Goal: Find specific page/section: Find specific page/section

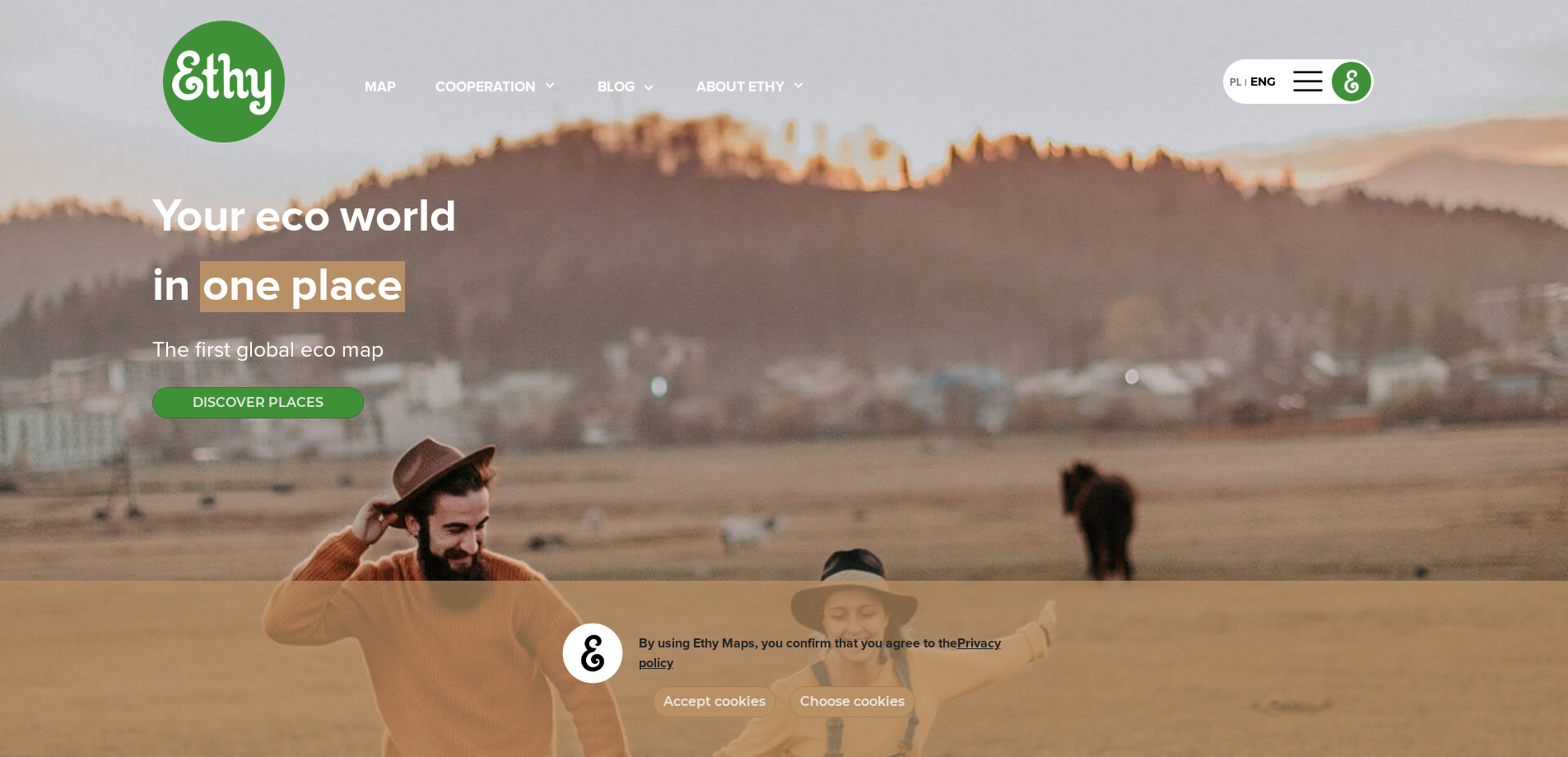
select select
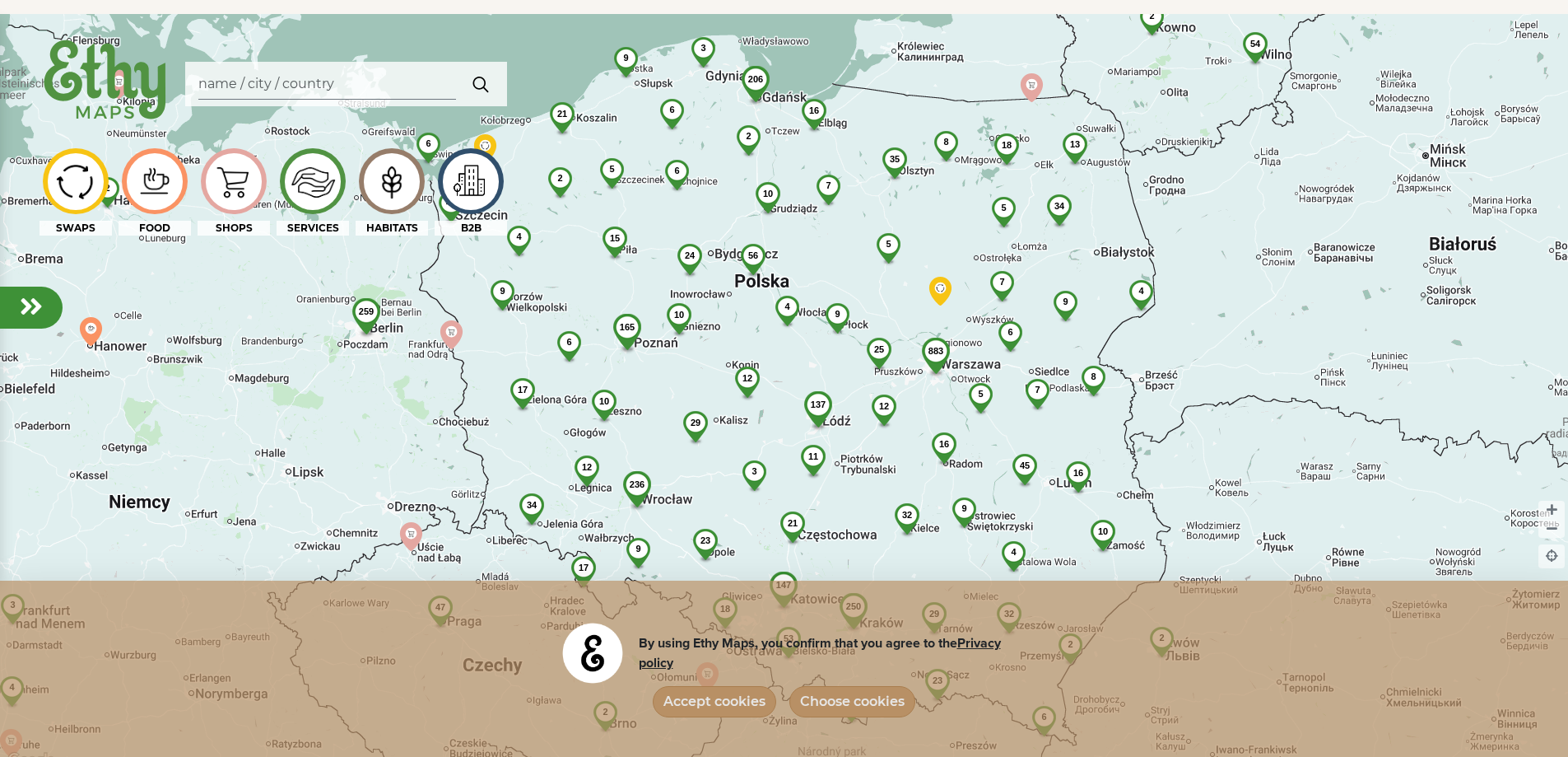
scroll to position [1235, 0]
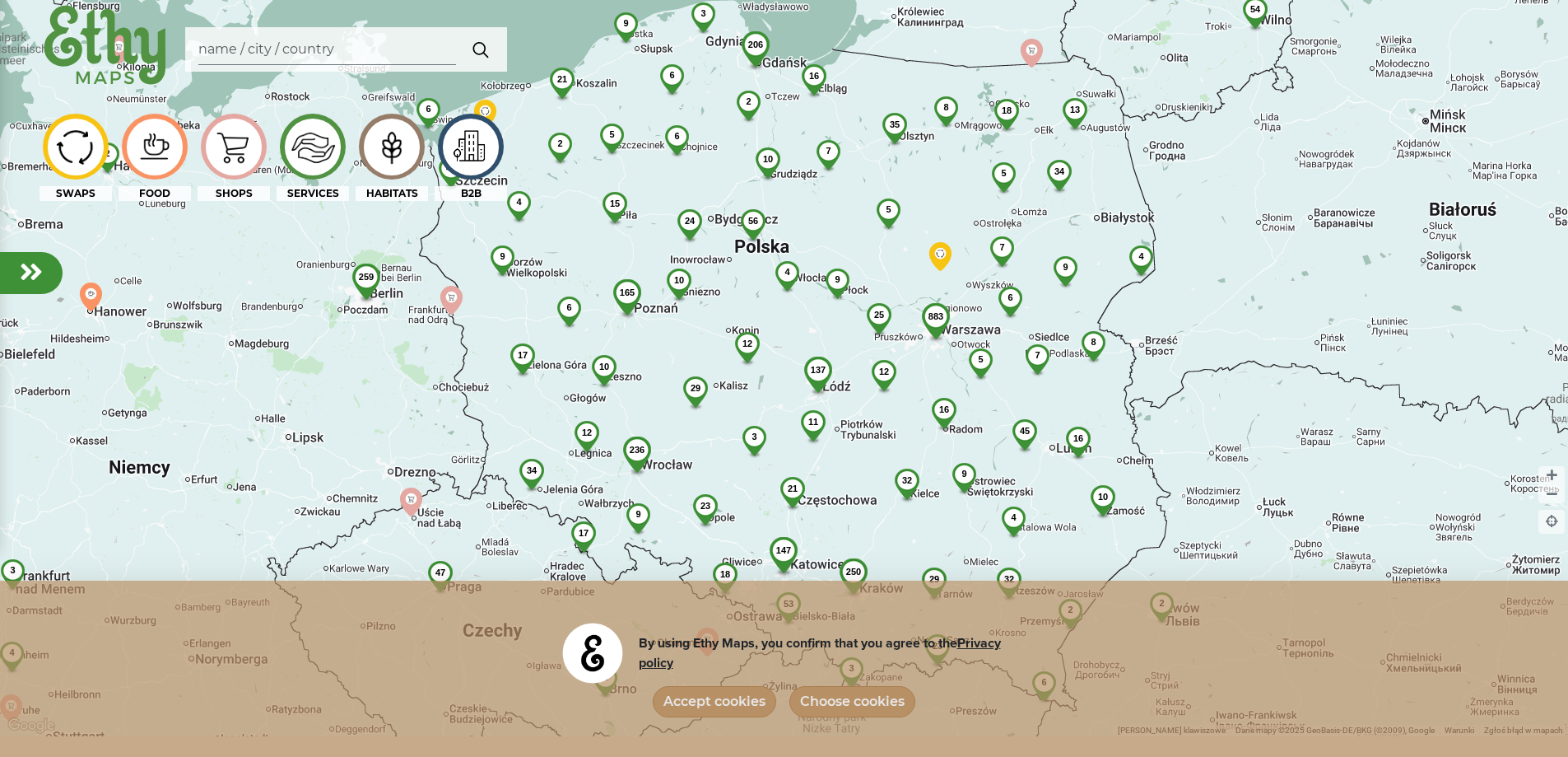
drag, startPoint x: 715, startPoint y: 704, endPoint x: 731, endPoint y: 693, distance: 19.4
click at [715, 704] on button "Accept cookies" at bounding box center [715, 701] width 124 height 31
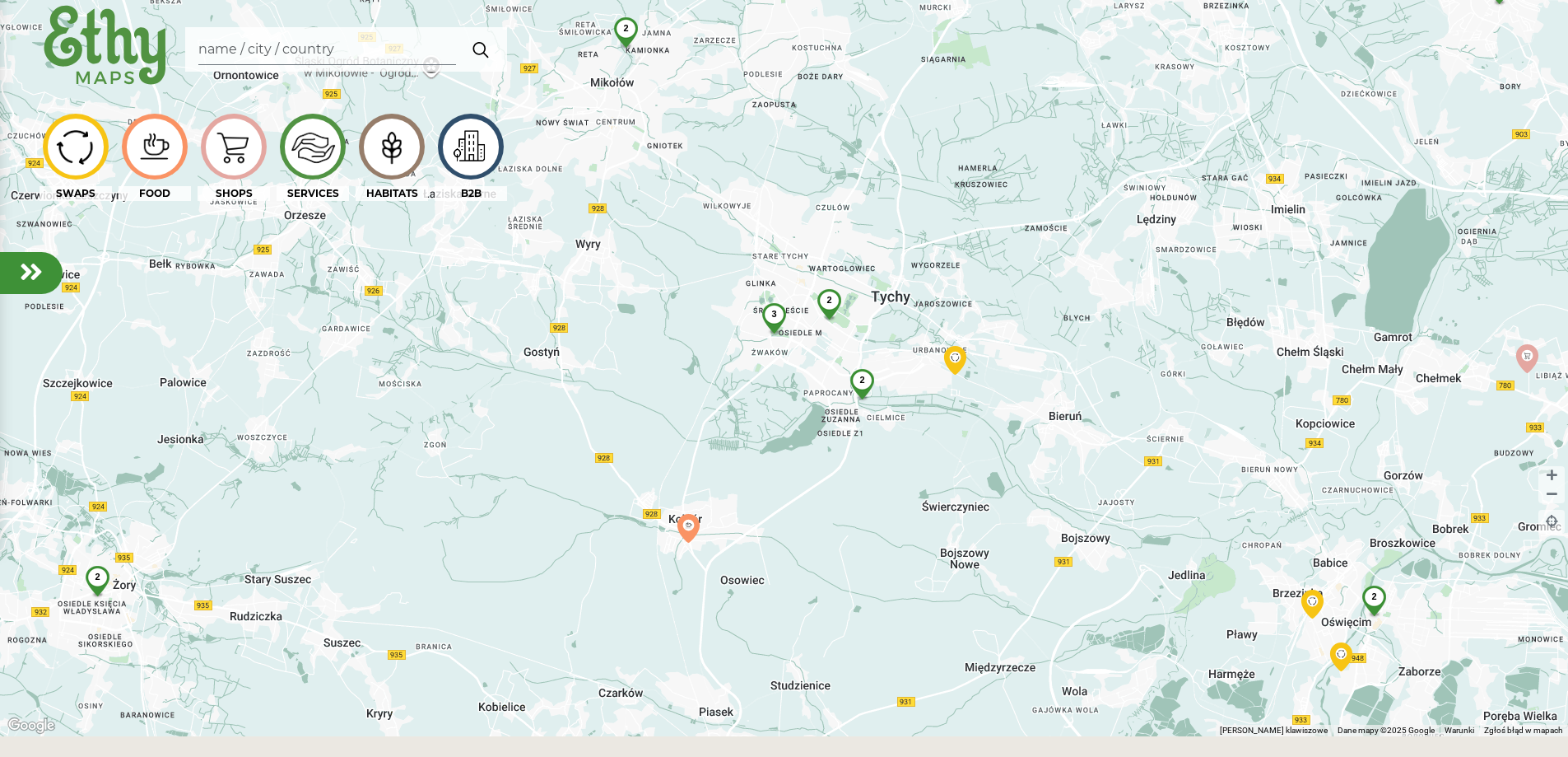
click at [773, 312] on span "3" at bounding box center [773, 314] width 5 height 10
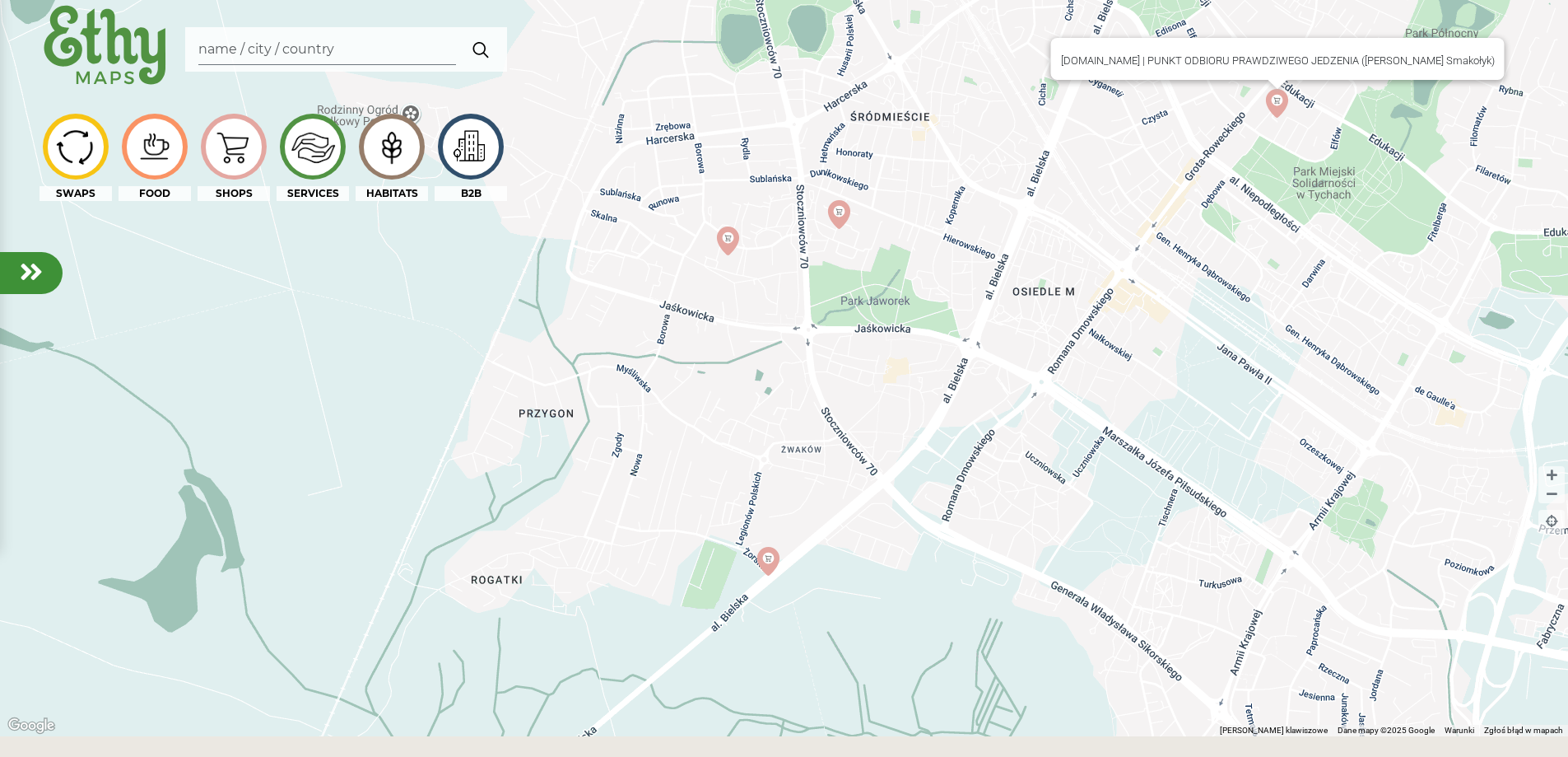
click at [1278, 112] on img at bounding box center [1277, 104] width 29 height 29
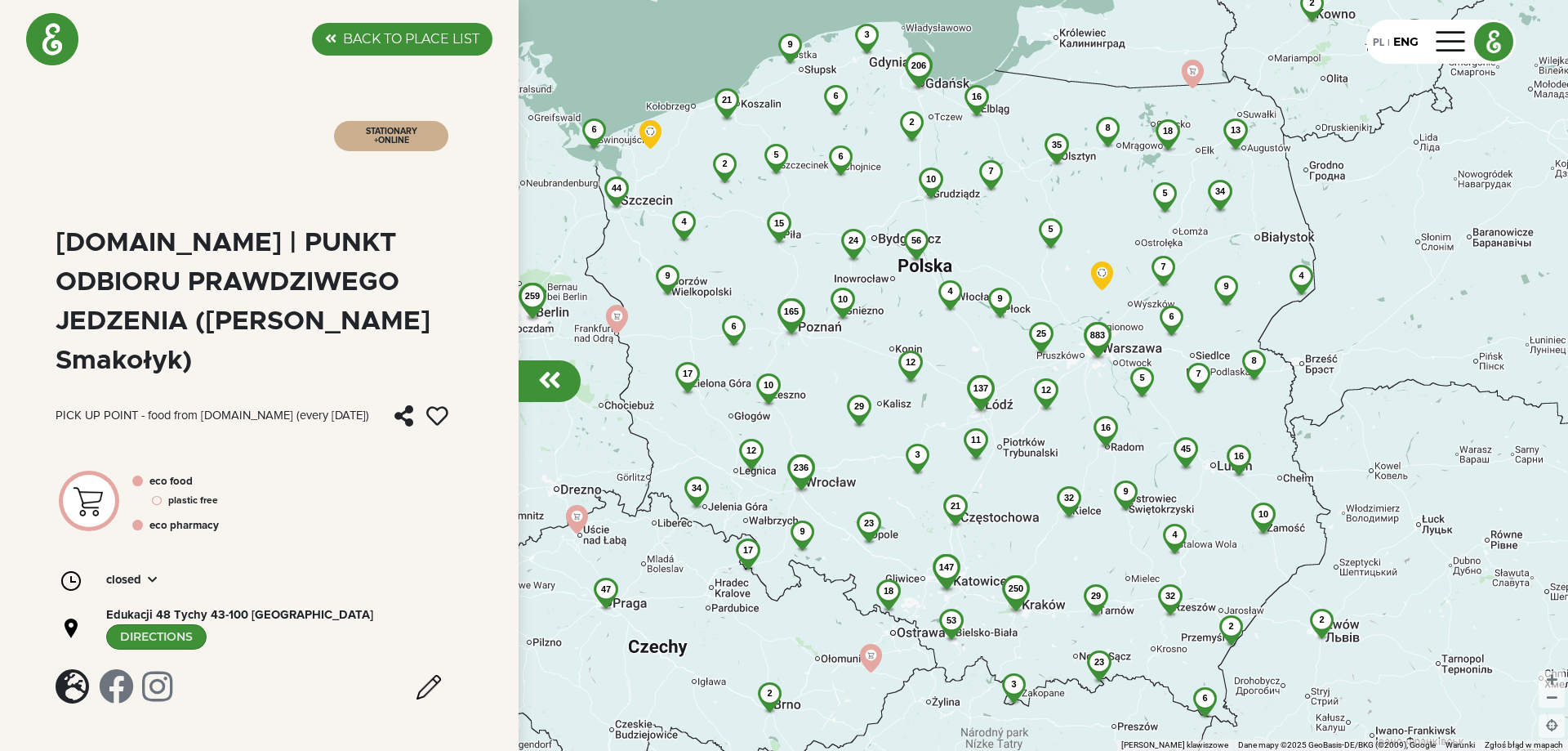
click at [49, 40] on img at bounding box center [52, 39] width 53 height 53
click at [403, 40] on label "BACK TO PLACE LIST" at bounding box center [411, 38] width 136 height 19
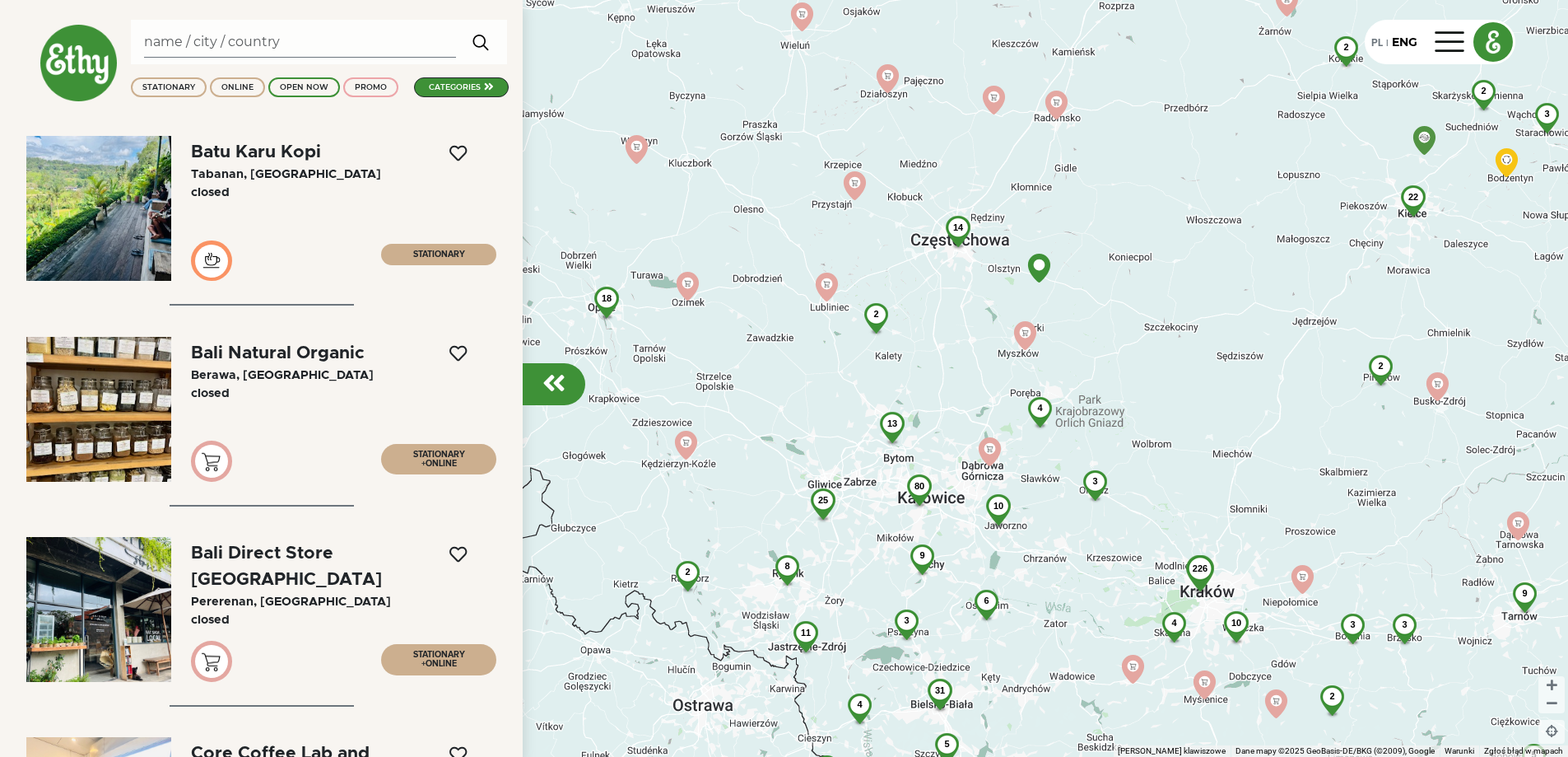
click at [927, 546] on div "9" at bounding box center [922, 556] width 44 height 22
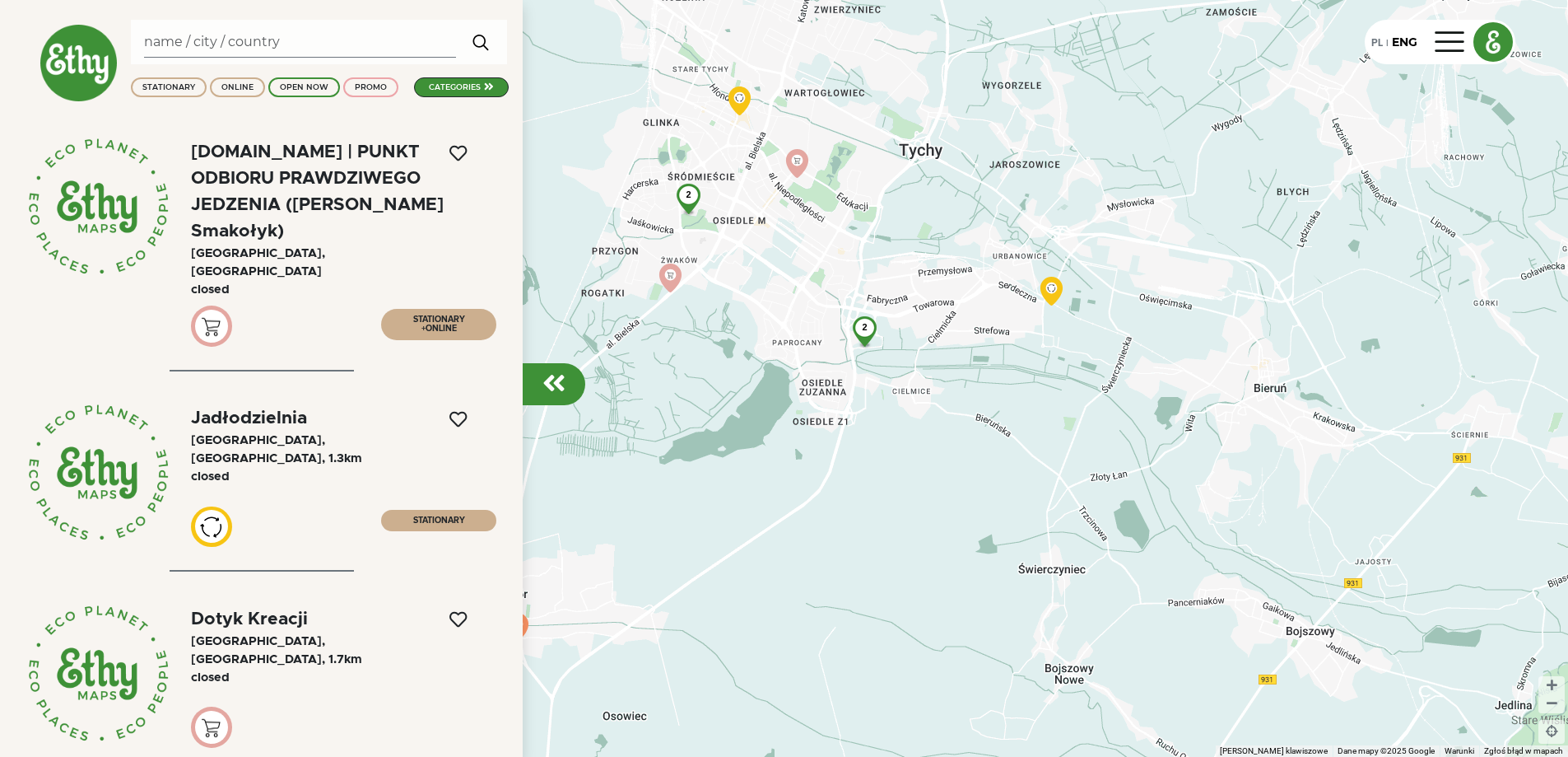
click at [276, 409] on div "Jadłodzielnia" at bounding box center [249, 418] width 116 height 18
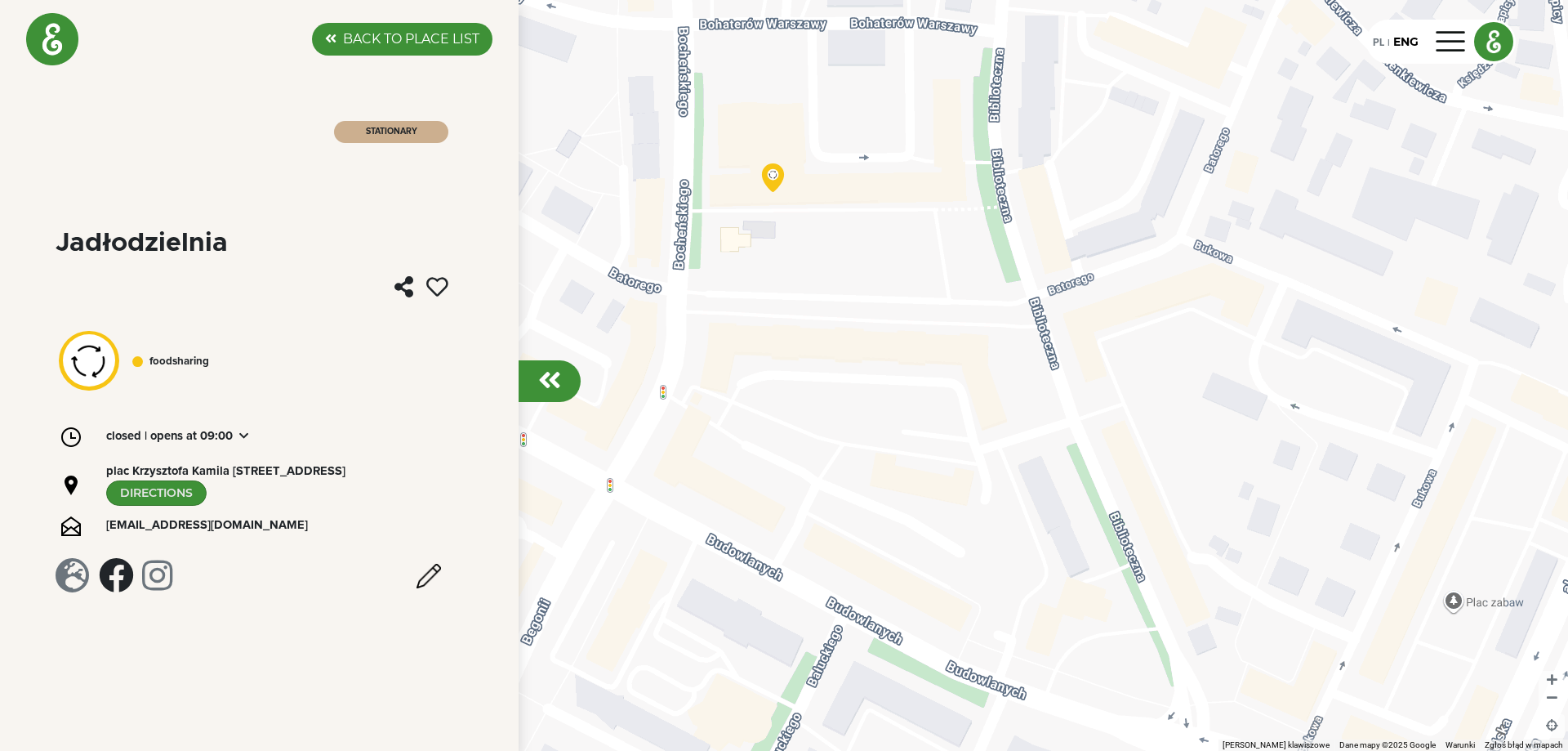
drag, startPoint x: 1042, startPoint y: 463, endPoint x: 854, endPoint y: 394, distance: 200.3
click at [854, 394] on div at bounding box center [784, 375] width 1568 height 751
